Goal: Task Accomplishment & Management: Complete application form

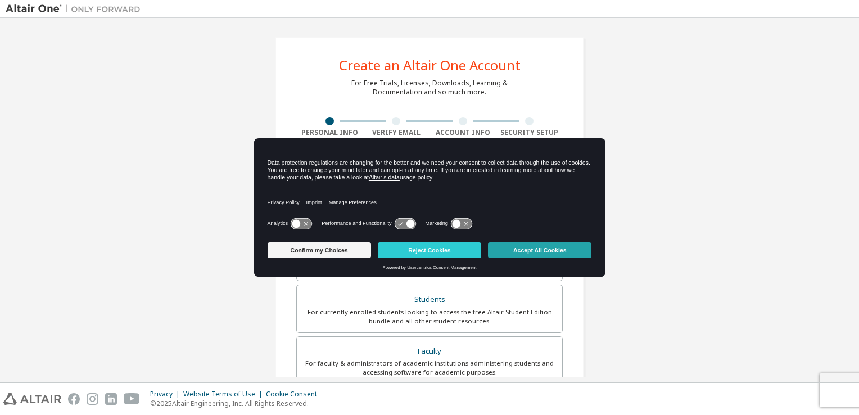
click at [580, 255] on button "Accept All Cookies" at bounding box center [539, 250] width 103 height 16
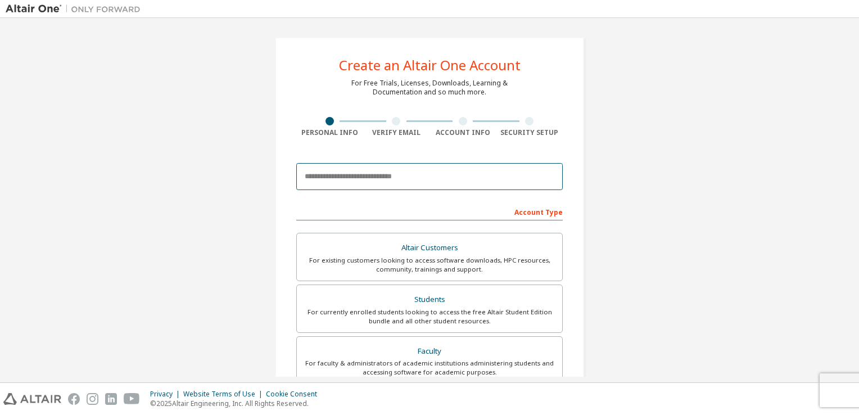
click at [380, 173] on input "email" at bounding box center [429, 176] width 267 height 27
type input "**********"
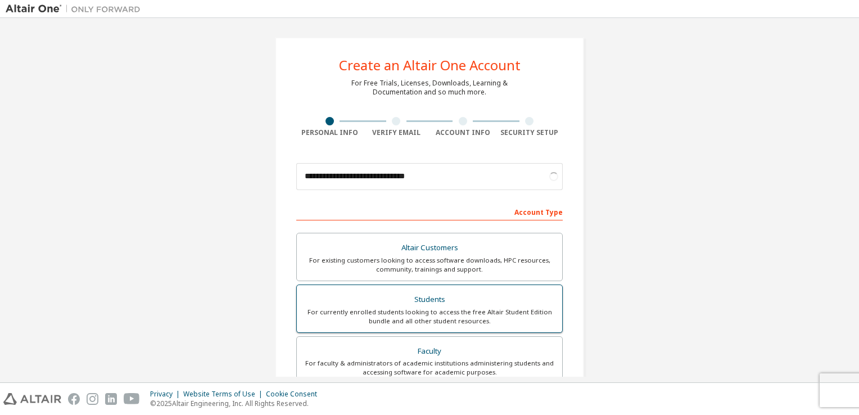
click at [429, 285] on label "Students For currently enrolled students looking to access the free Altair Stud…" at bounding box center [429, 309] width 267 height 48
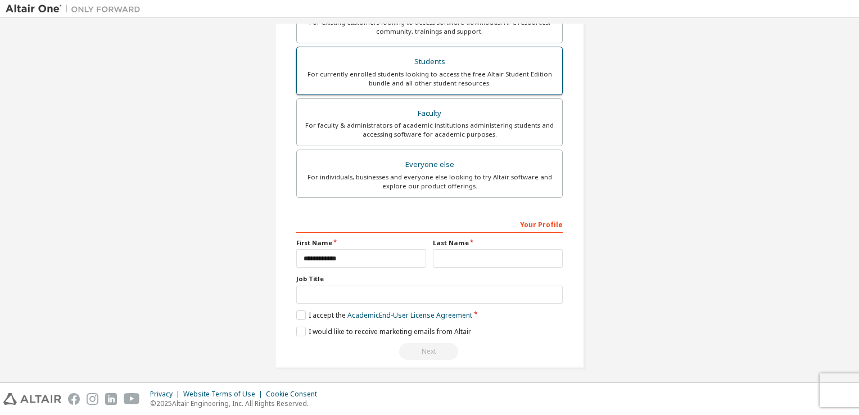
scroll to position [240, 0]
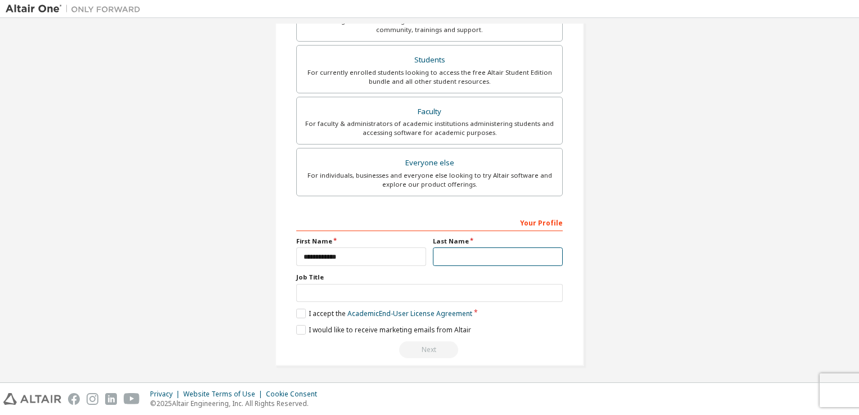
click at [449, 258] on input "text" at bounding box center [498, 256] width 130 height 19
type input "**********"
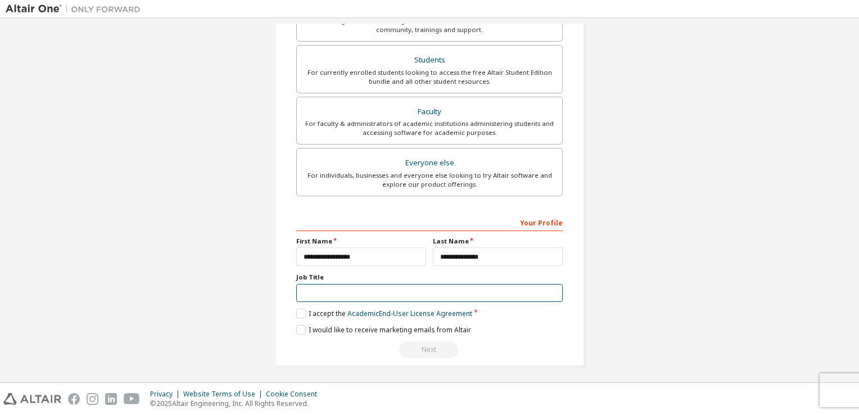
click at [350, 289] on input "text" at bounding box center [429, 293] width 267 height 19
type input "*******"
click at [300, 312] on label "I accept the Academic End-User License Agreement" at bounding box center [384, 314] width 176 height 10
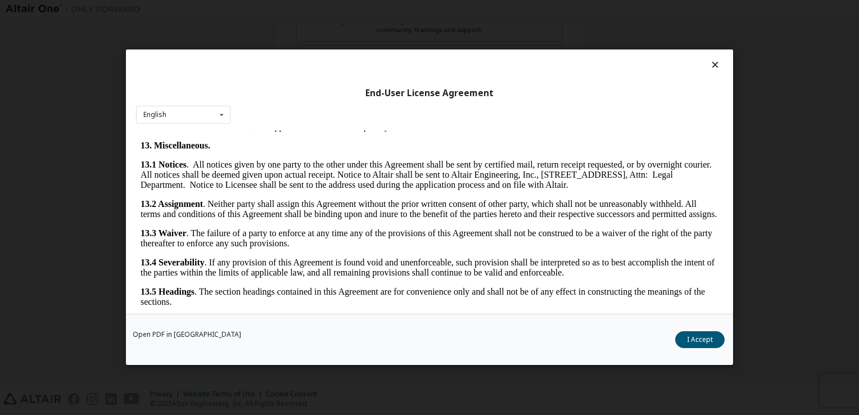
scroll to position [1877, 0]
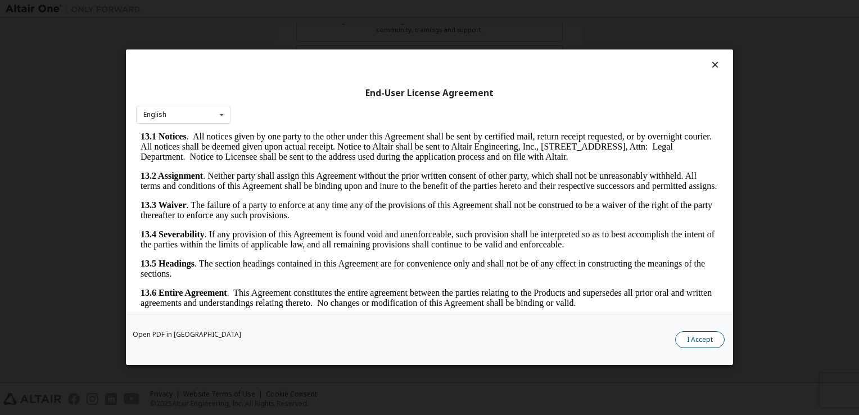
click at [701, 339] on button "I Accept" at bounding box center [700, 340] width 49 height 17
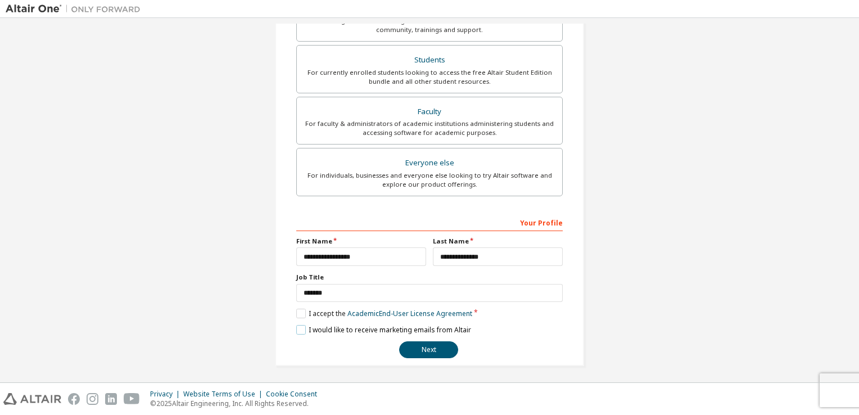
click at [299, 331] on label "I would like to receive marketing emails from Altair" at bounding box center [383, 330] width 175 height 10
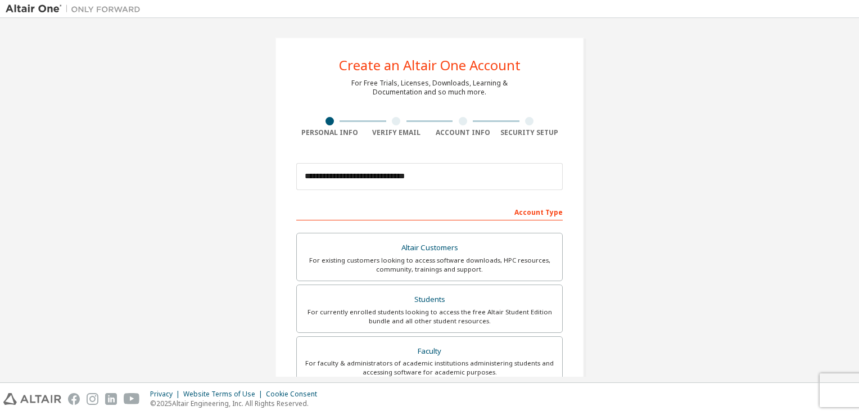
scroll to position [240, 0]
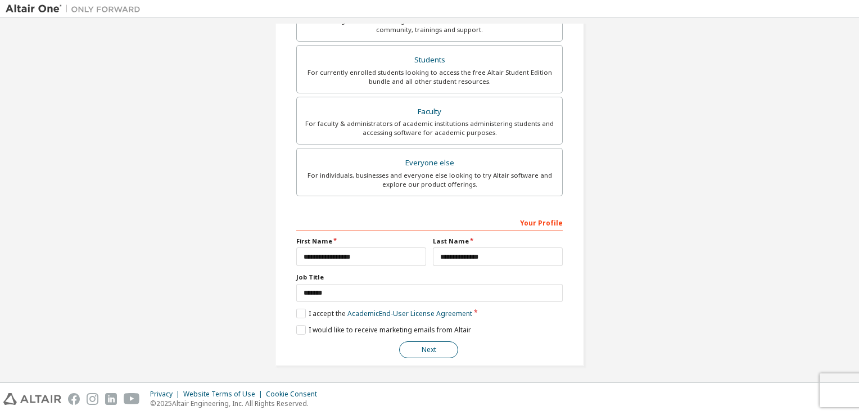
click at [439, 345] on button "Next" at bounding box center [428, 349] width 59 height 17
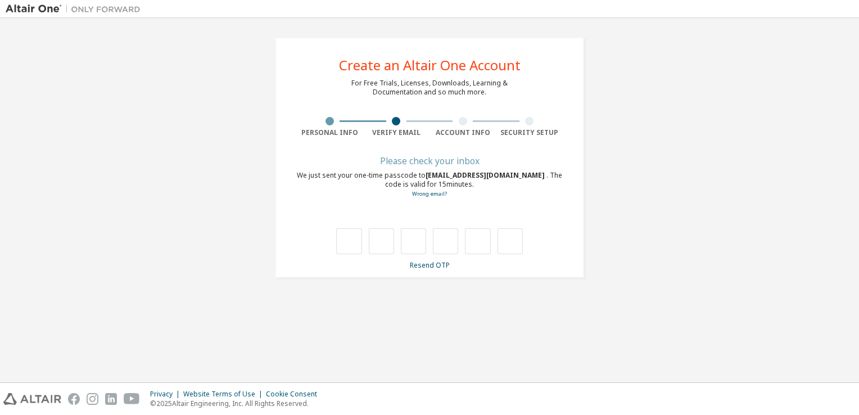
scroll to position [0, 0]
type input "*"
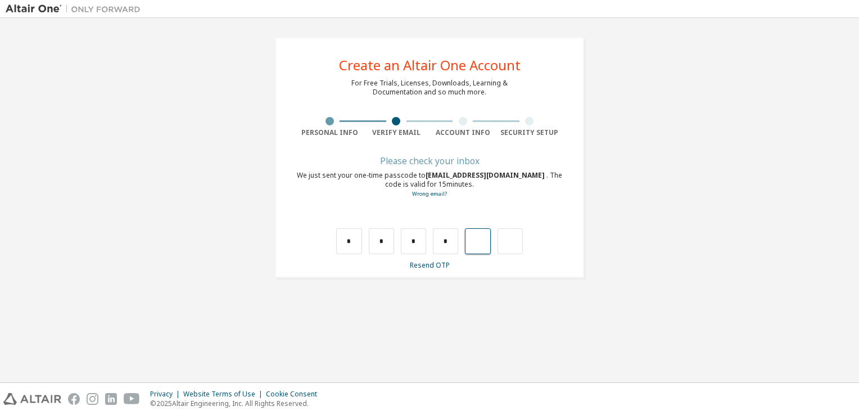
type input "*"
